Goal: Task Accomplishment & Management: Use online tool/utility

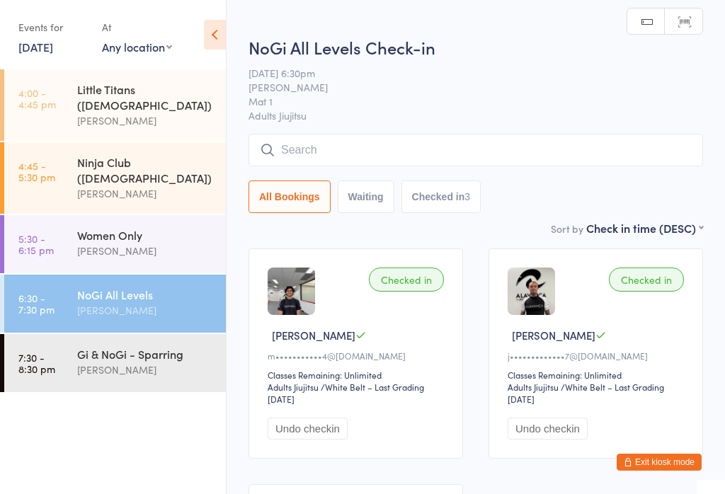
click at [110, 362] on div "[PERSON_NAME]" at bounding box center [145, 370] width 137 height 16
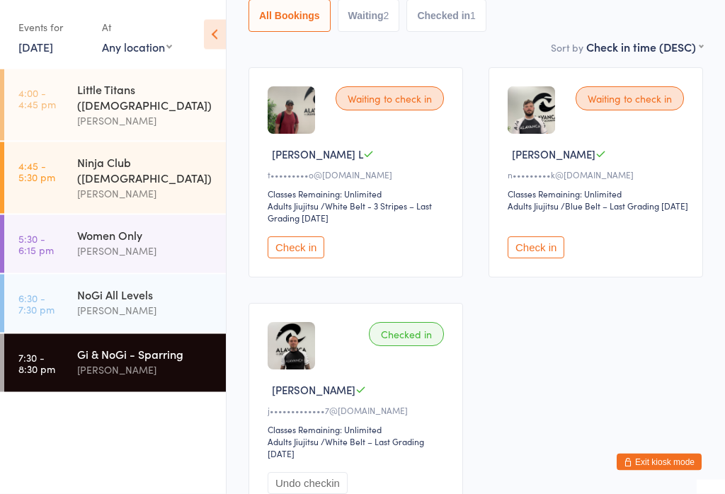
click at [528, 256] on button "Check in" at bounding box center [535, 248] width 57 height 22
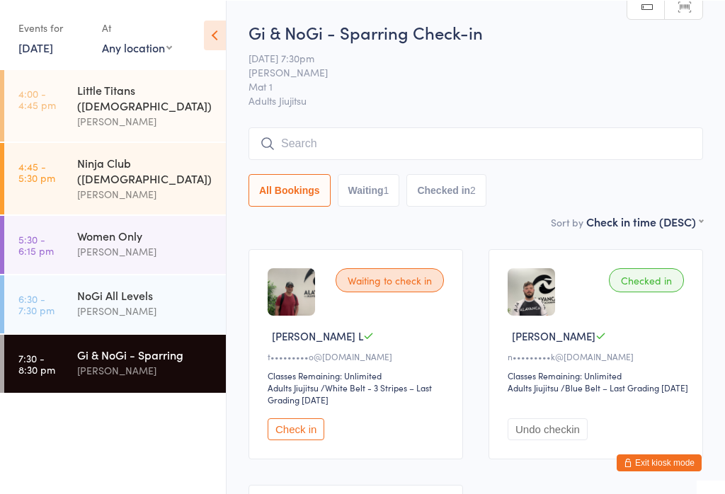
click at [405, 149] on input "search" at bounding box center [475, 143] width 454 height 33
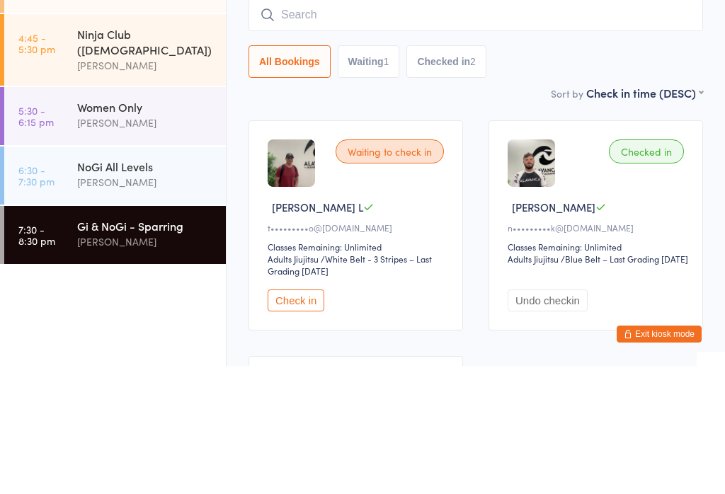
click at [162, 287] on div "NoGi All Levels" at bounding box center [145, 295] width 137 height 16
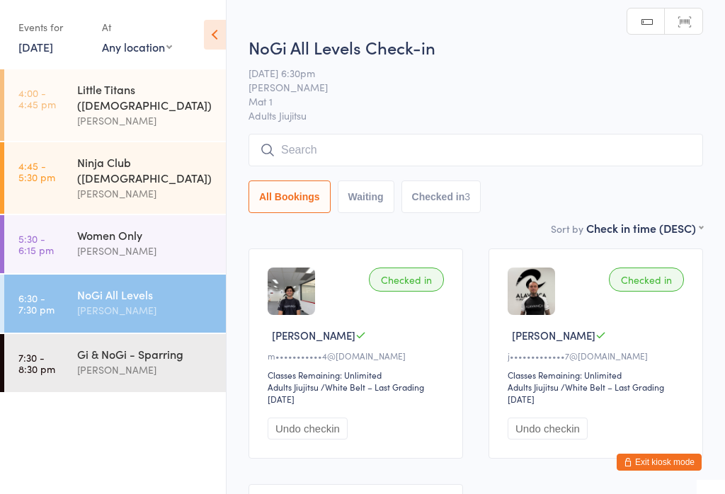
click at [386, 152] on input "search" at bounding box center [475, 150] width 454 height 33
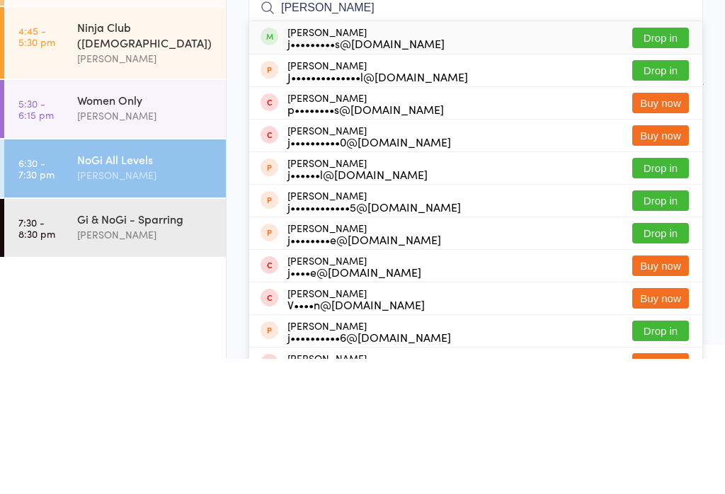
type input "[PERSON_NAME]"
click at [650, 163] on button "Drop in" at bounding box center [660, 173] width 57 height 21
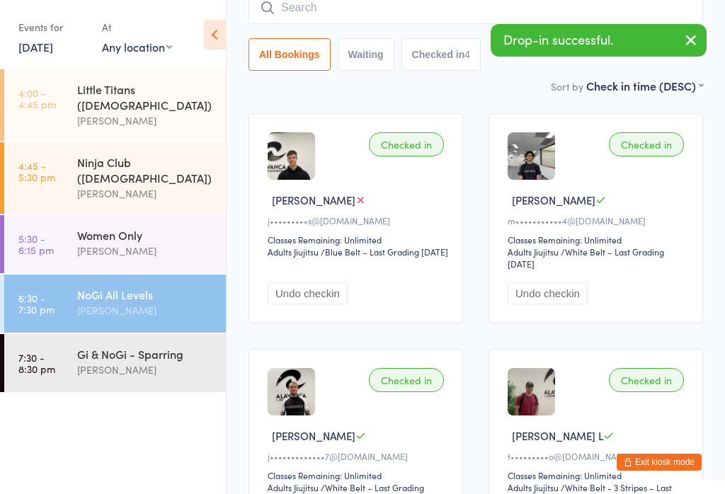
click at [398, 10] on input "search" at bounding box center [475, 8] width 454 height 33
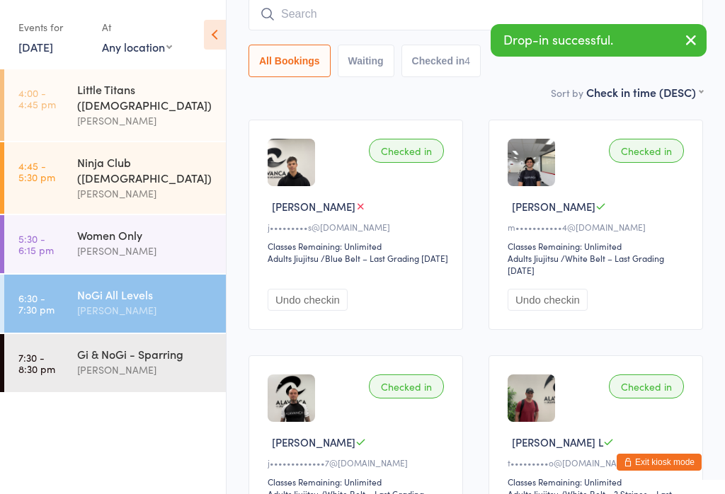
scroll to position [128, 0]
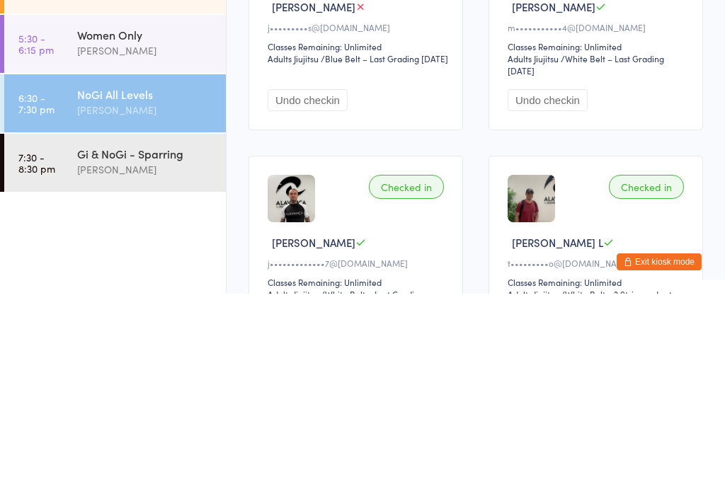
click at [151, 362] on div "[PERSON_NAME]" at bounding box center [145, 370] width 137 height 16
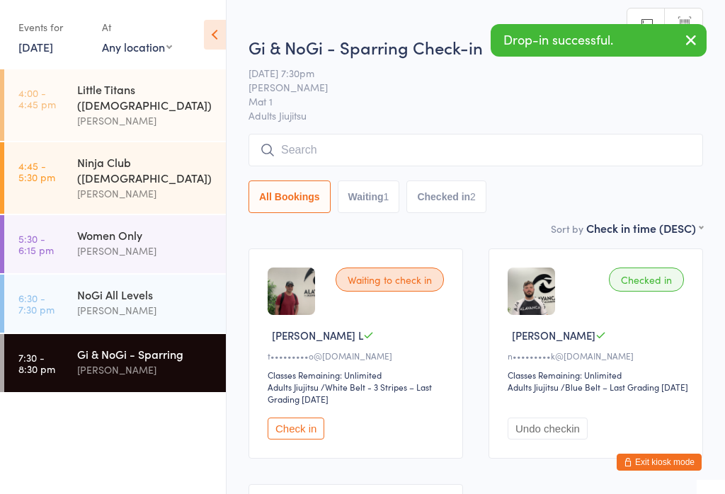
click at [400, 150] on input "search" at bounding box center [475, 150] width 454 height 33
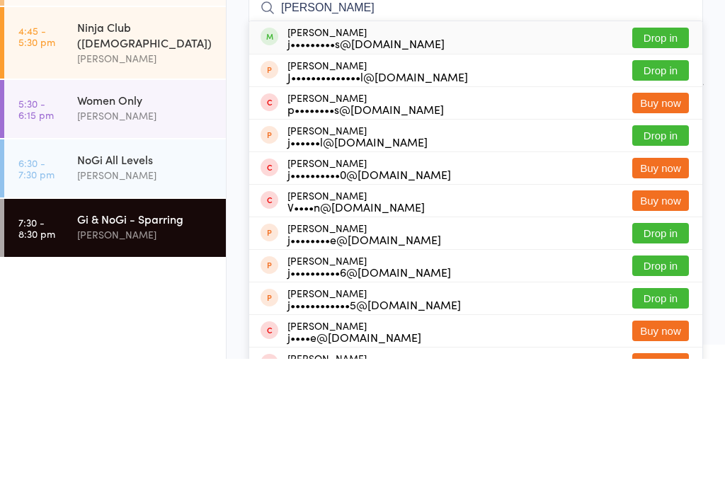
type input "[PERSON_NAME]"
click at [671, 163] on button "Drop in" at bounding box center [660, 173] width 57 height 21
